Goal: Information Seeking & Learning: Learn about a topic

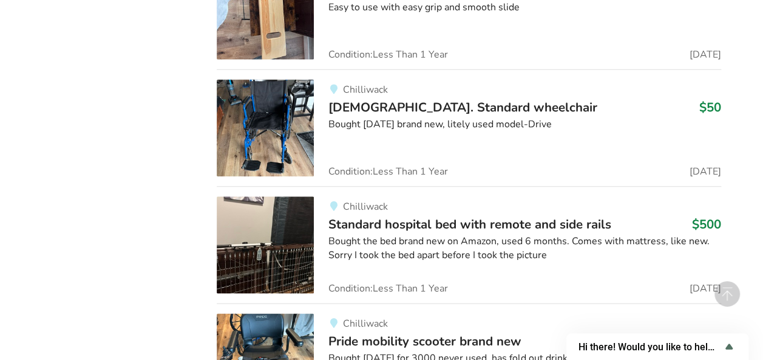
scroll to position [2884, 0]
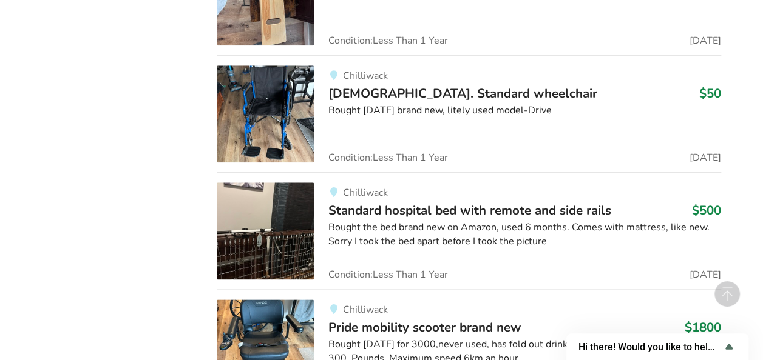
click at [280, 86] on img at bounding box center [265, 114] width 97 height 97
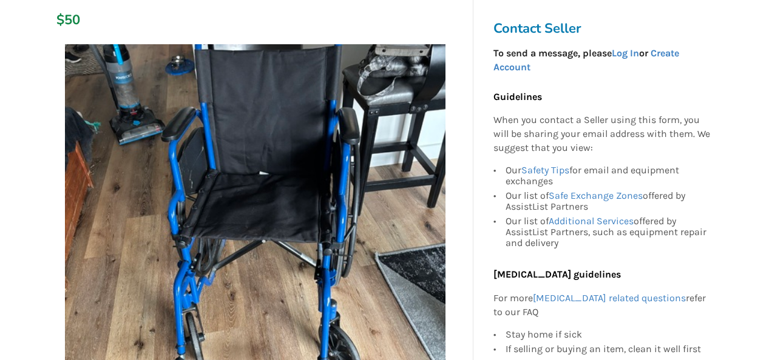
scroll to position [203, 0]
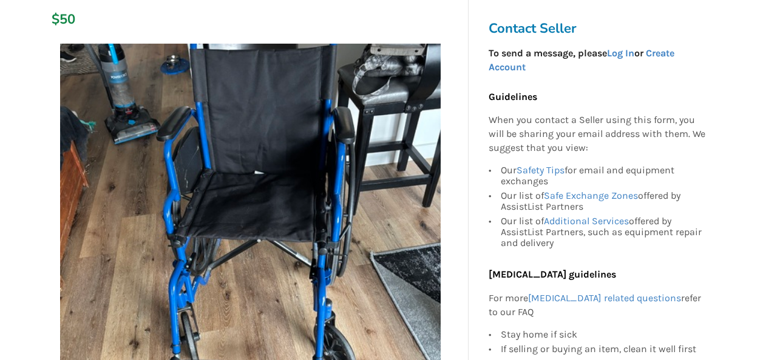
click at [293, 143] on img at bounding box center [250, 234] width 380 height 380
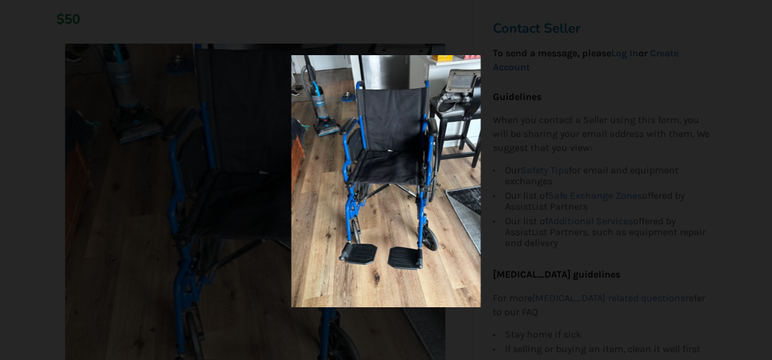
click at [592, 214] on div at bounding box center [386, 181] width 481 height 252
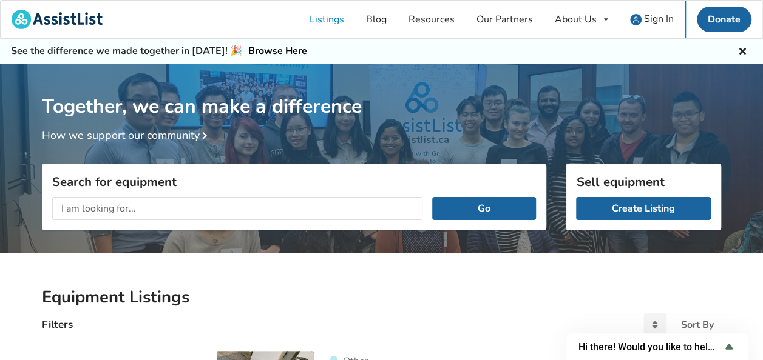
click at [353, 206] on input "text" at bounding box center [237, 208] width 370 height 23
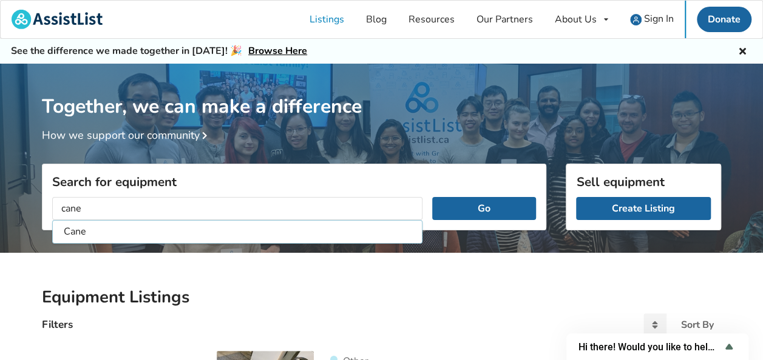
type input "cane"
click at [432, 197] on button "Go" at bounding box center [484, 208] width 104 height 23
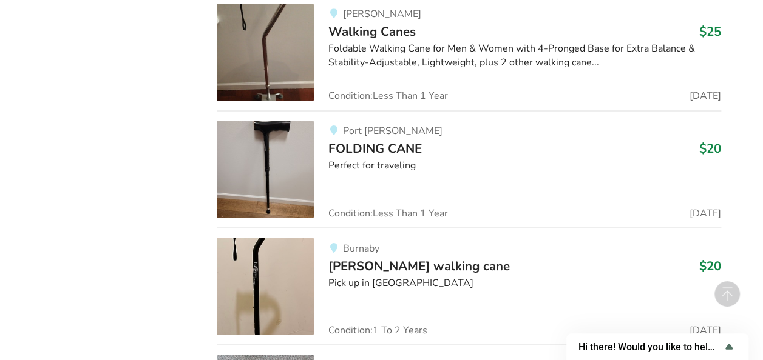
scroll to position [944, 0]
click at [383, 215] on span "Condition: Less Than 1 Year" at bounding box center [388, 213] width 120 height 10
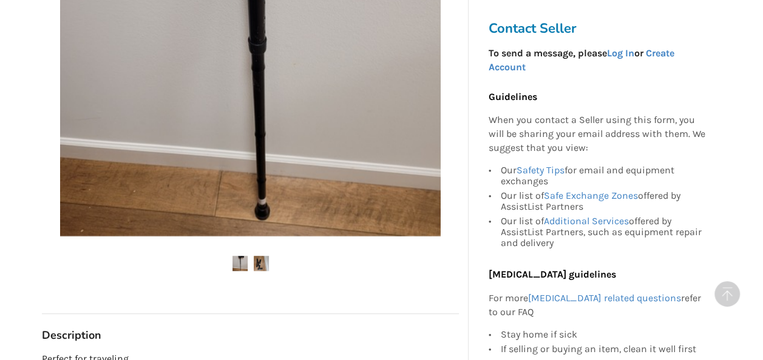
scroll to position [368, 0]
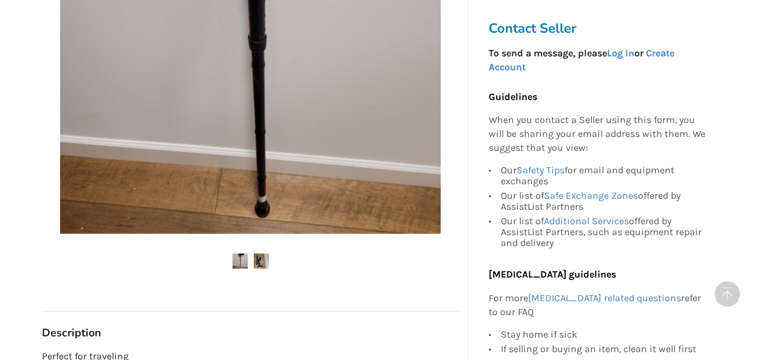
click at [257, 262] on img at bounding box center [261, 261] width 15 height 15
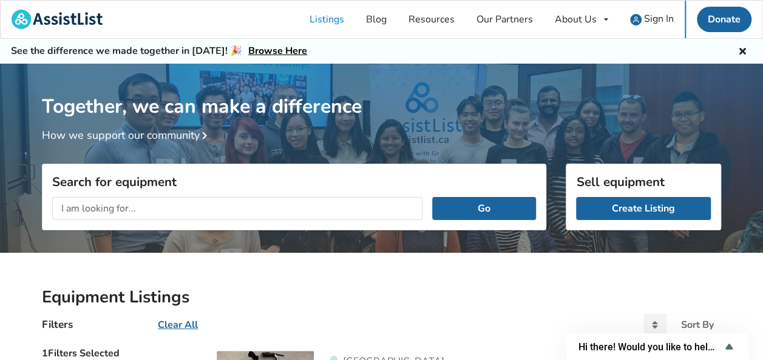
click at [186, 212] on input "text" at bounding box center [237, 208] width 370 height 23
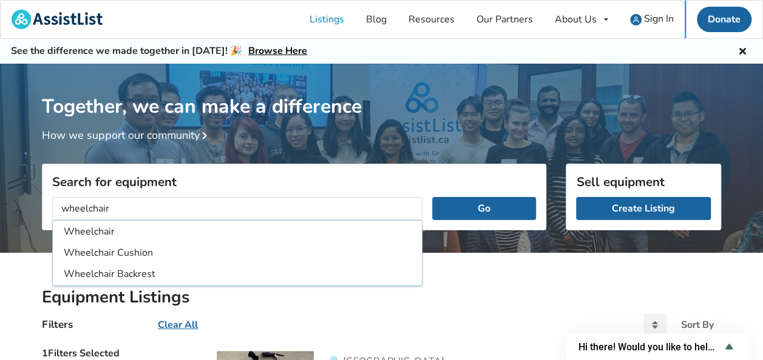
type input "wheelchair"
click at [432, 197] on button "Go" at bounding box center [484, 208] width 104 height 23
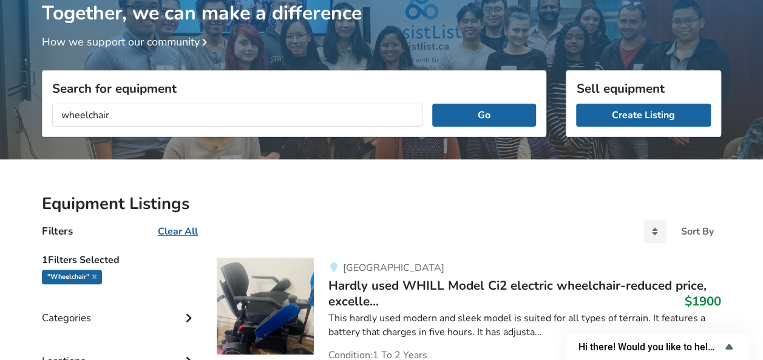
scroll to position [95, 0]
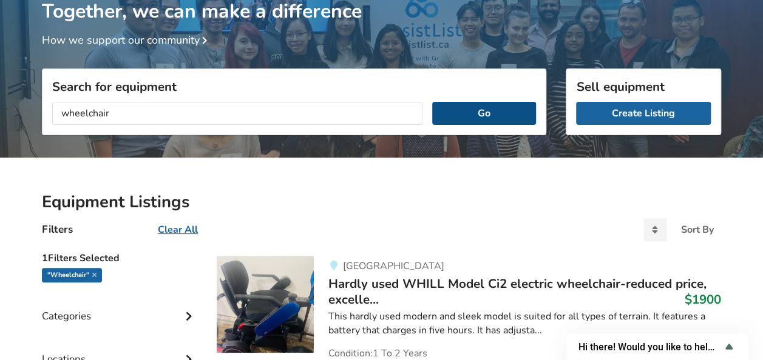
click at [474, 118] on button "Go" at bounding box center [484, 113] width 104 height 23
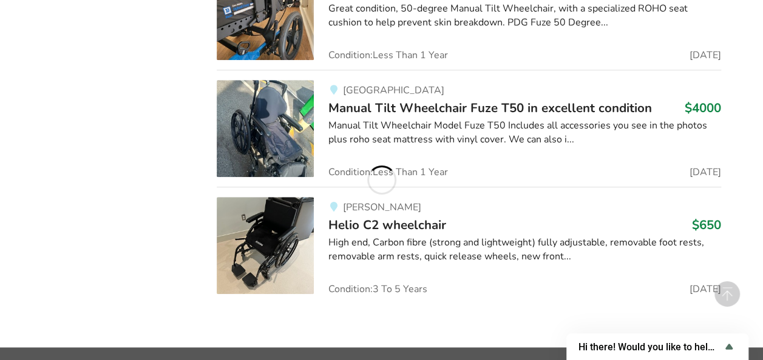
scroll to position [5016, 0]
